Goal: Book appointment/travel/reservation

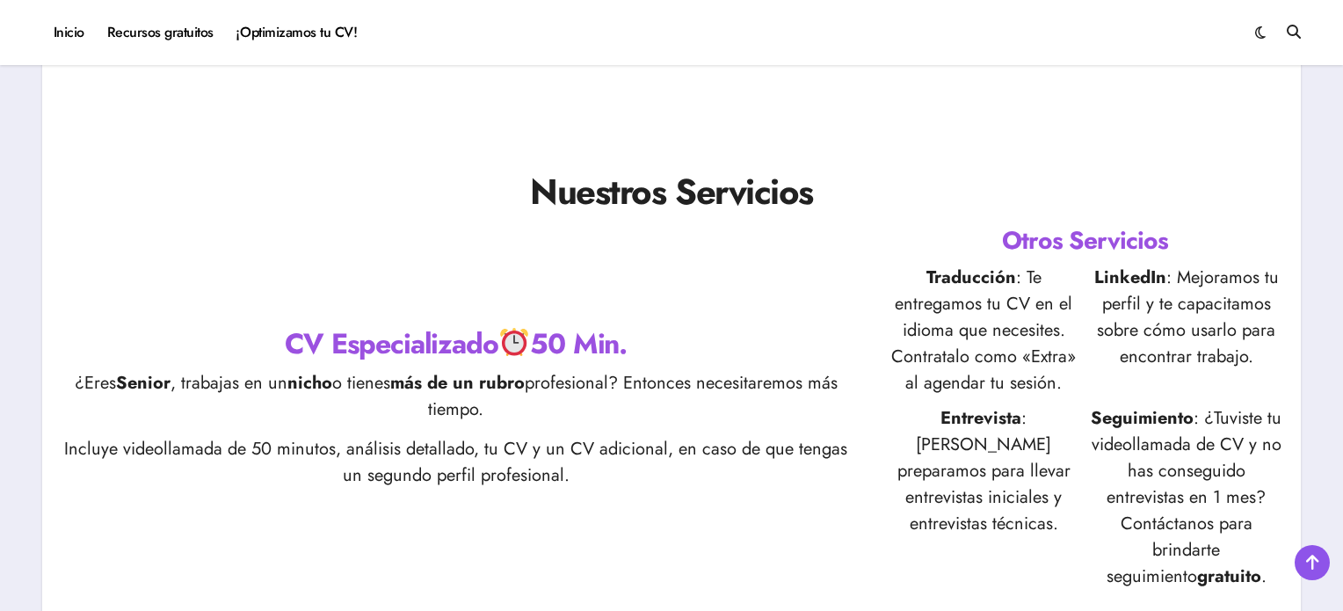
scroll to position [874, 0]
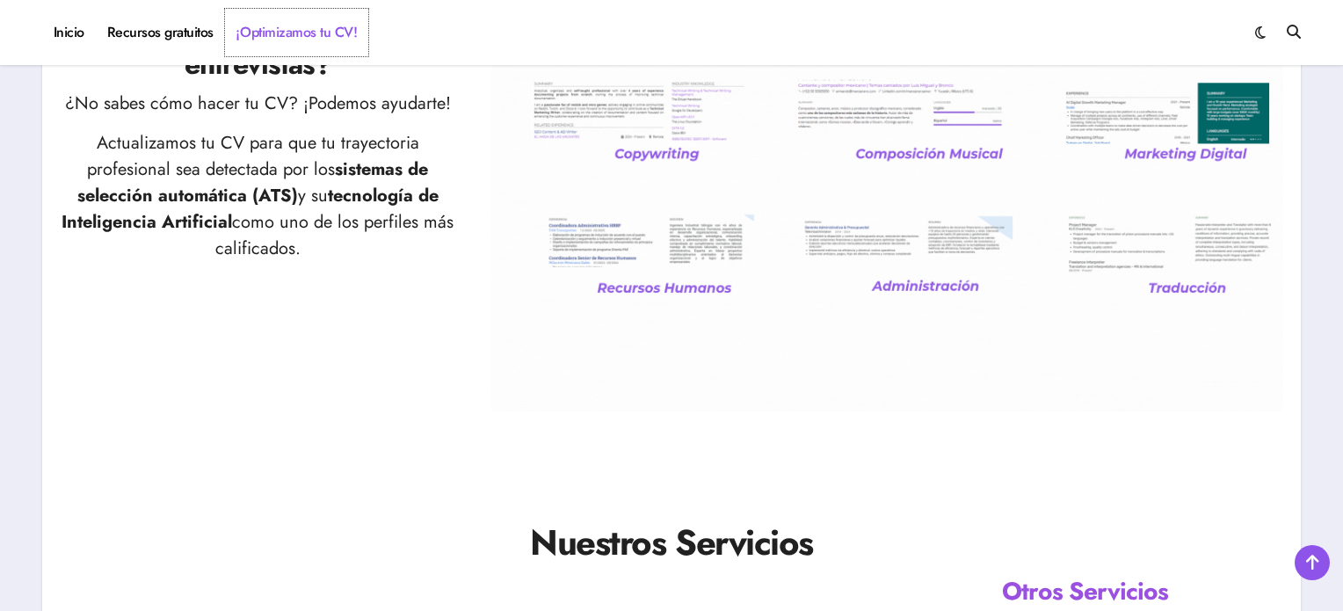
click at [321, 25] on link "¡Optimizamos tu CV!" at bounding box center [296, 32] width 143 height 47
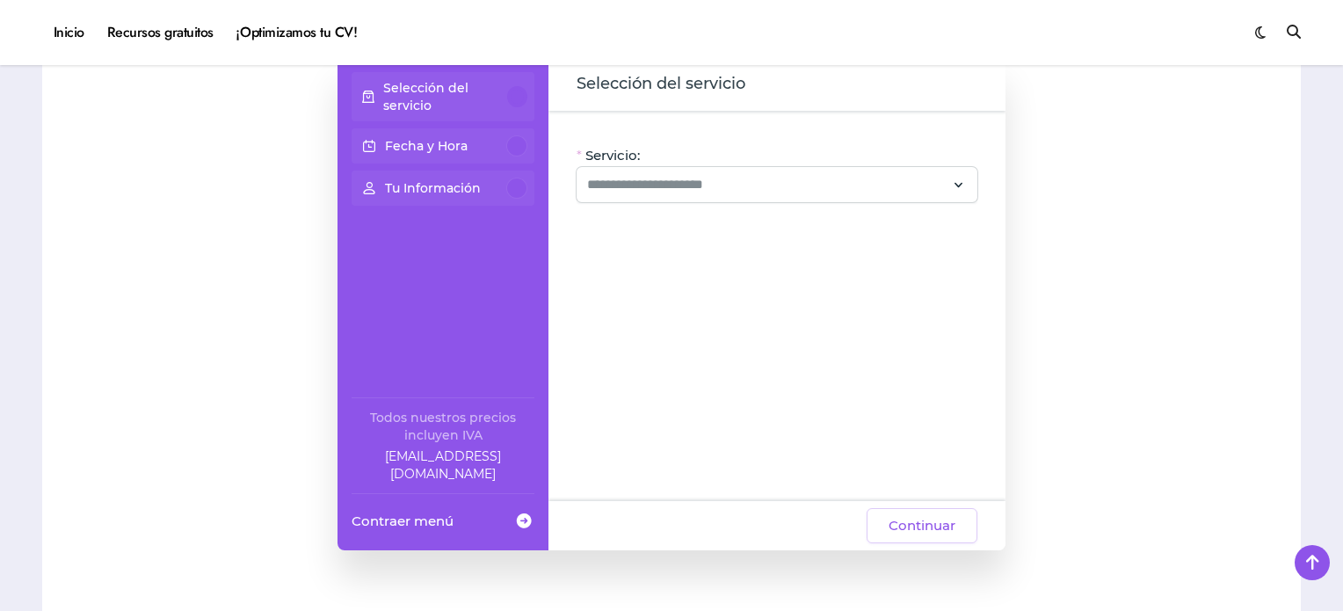
scroll to position [176, 0]
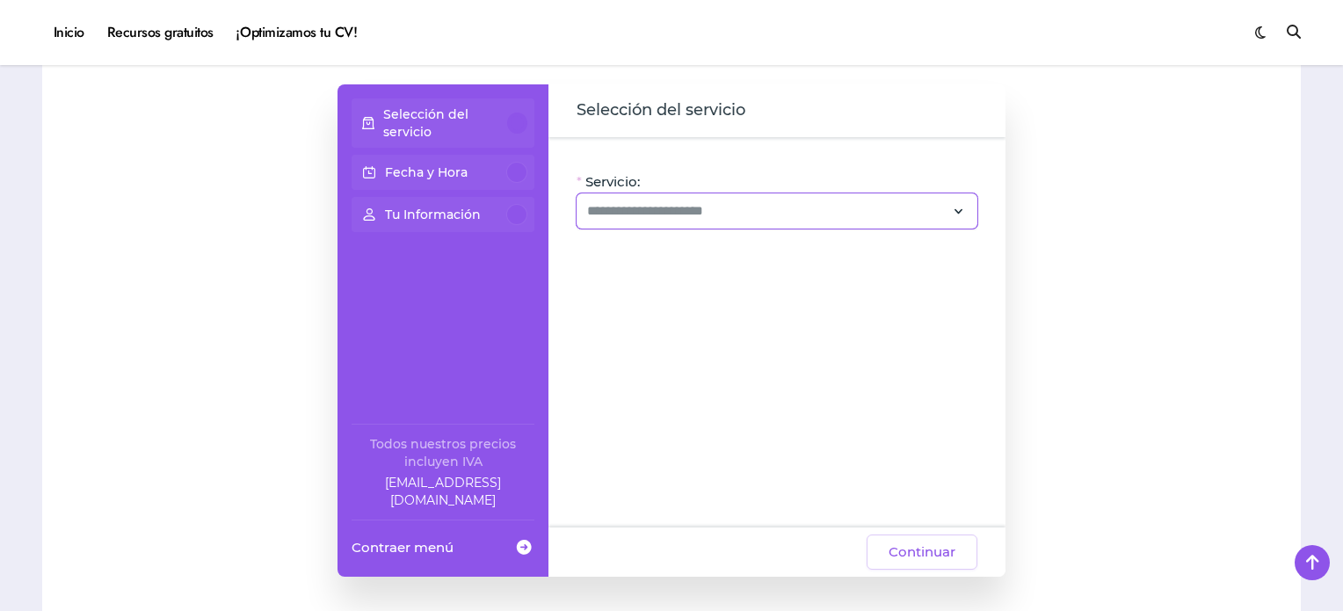
click at [956, 211] on icon at bounding box center [959, 211] width 16 height 24
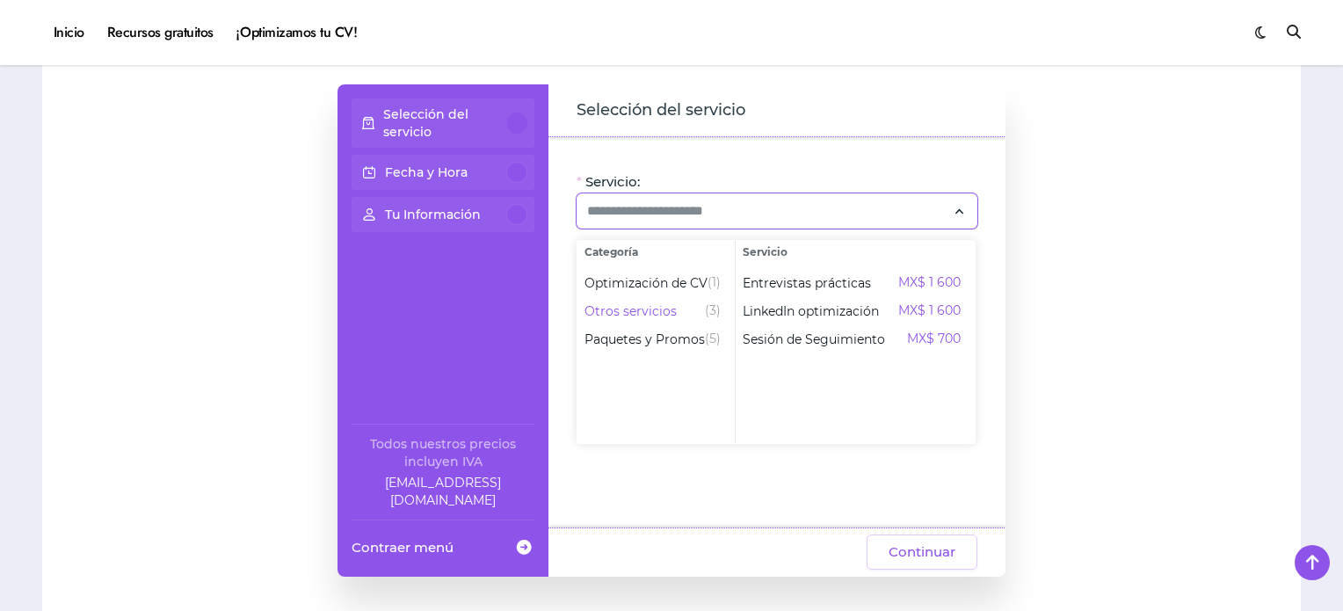
click at [562, 337] on div "Servicio: Oye, hay paquetes especiales con este servicio, ¡consúltalos! CV + Li…" at bounding box center [776, 332] width 457 height 390
